Goal: Task Accomplishment & Management: Use online tool/utility

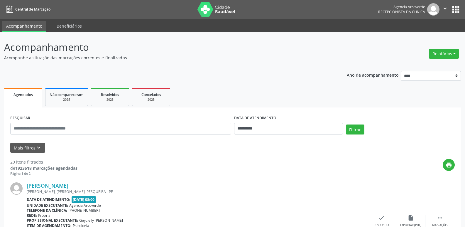
click at [450, 52] on button "Relatórios" at bounding box center [444, 54] width 30 height 10
click at [422, 65] on link "Agendamentos" at bounding box center [427, 66] width 63 height 8
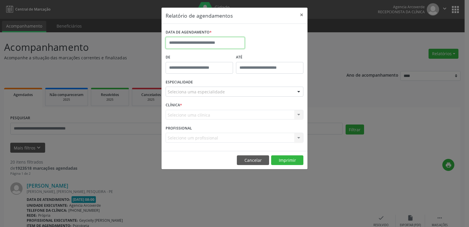
click at [220, 44] on input "text" at bounding box center [205, 43] width 79 height 12
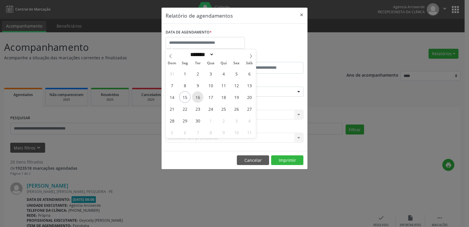
click at [197, 98] on span "16" at bounding box center [197, 96] width 11 height 11
type input "**********"
click at [197, 98] on span "16" at bounding box center [197, 96] width 11 height 11
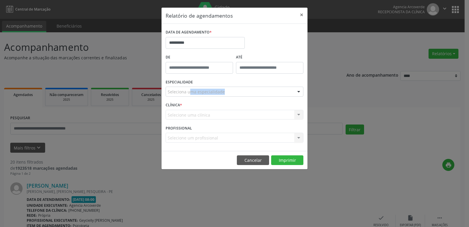
click at [198, 98] on div "ESPECIALIDADE Seleciona uma especialidade Todas as especialidades Alergologia A…" at bounding box center [234, 89] width 141 height 23
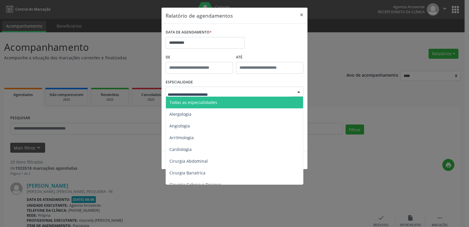
click at [202, 102] on span "Todas as especialidades" at bounding box center [193, 102] width 48 height 6
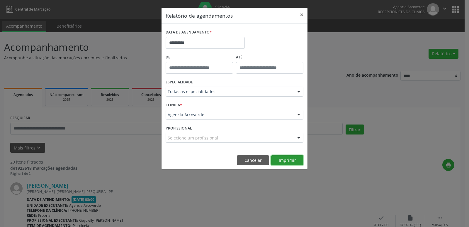
click at [281, 157] on button "Imprimir" at bounding box center [287, 160] width 32 height 10
